Goal: Find specific page/section: Find specific page/section

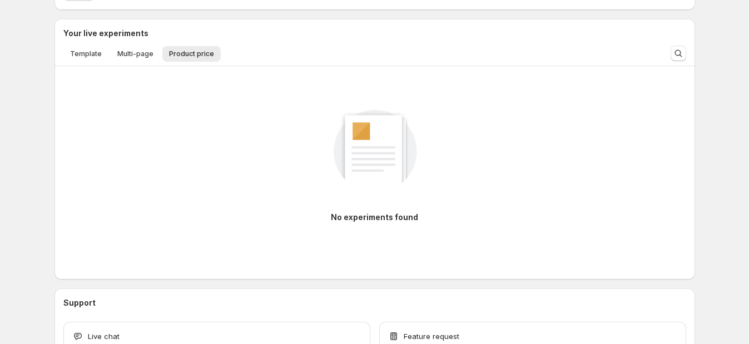
scroll to position [559, 0]
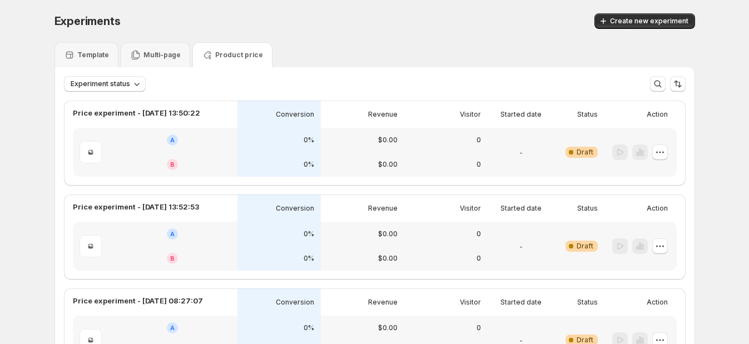
click at [137, 141] on div at bounding box center [113, 153] width 81 height 36
